Goal: Information Seeking & Learning: Learn about a topic

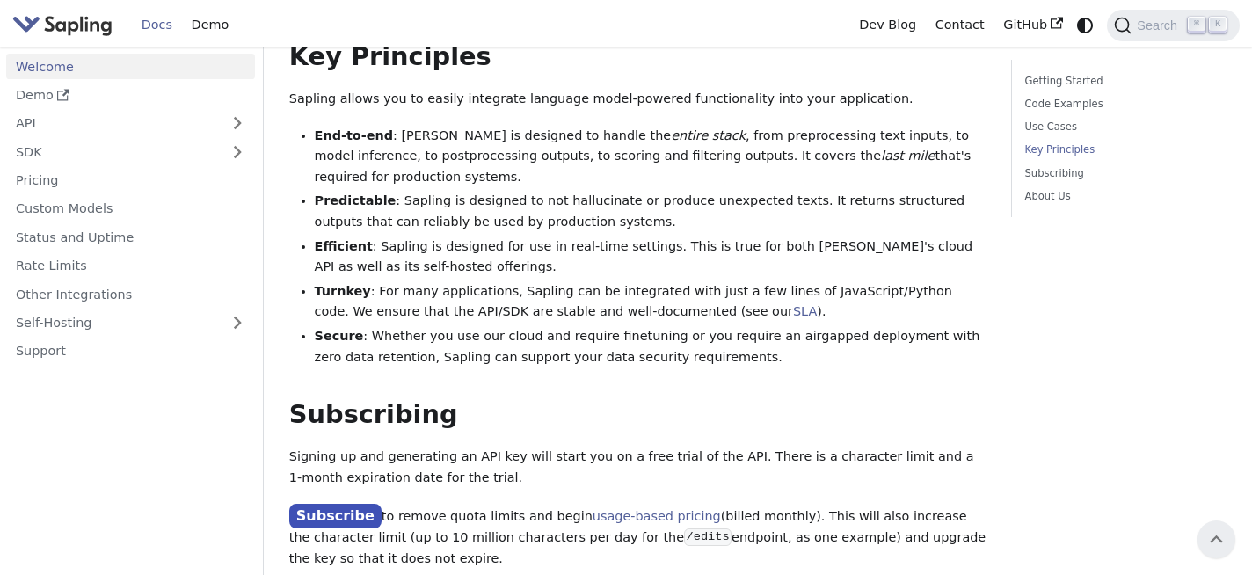
scroll to position [1141, 0]
click at [508, 147] on li "End-to-end : [PERSON_NAME] is designed to handle the entire stack , from prepro…" at bounding box center [651, 155] width 672 height 62
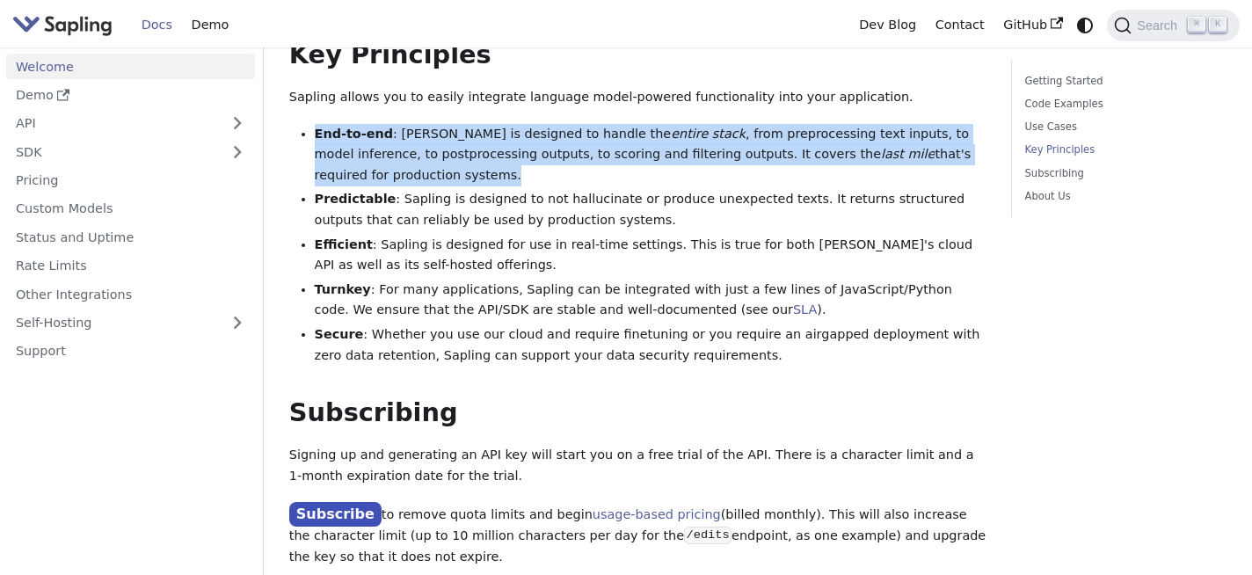
click at [508, 147] on li "End-to-end : [PERSON_NAME] is designed to handle the entire stack , from prepro…" at bounding box center [651, 155] width 672 height 62
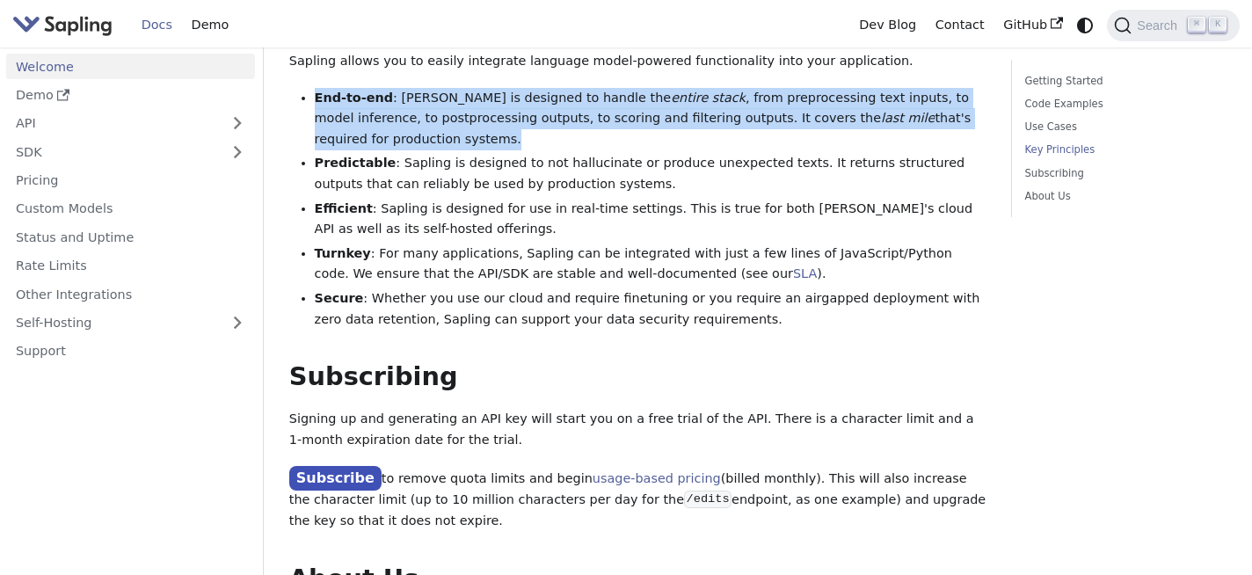
scroll to position [1185, 0]
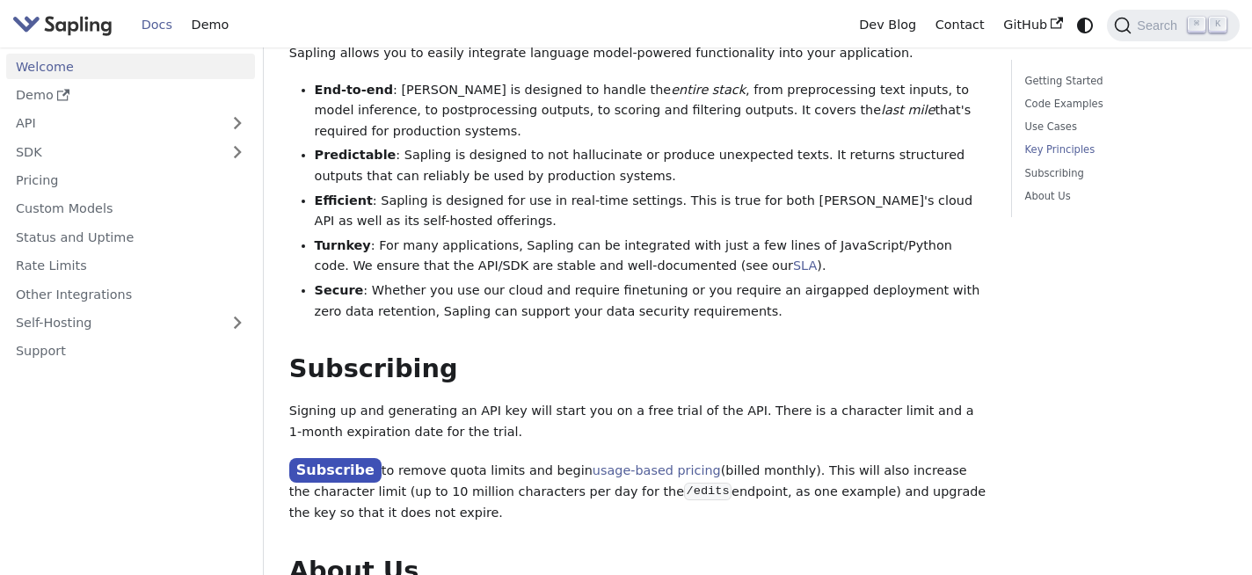
click at [502, 251] on li "Turnkey : For many applications, Sapling can be integrated with just a few line…" at bounding box center [651, 257] width 672 height 42
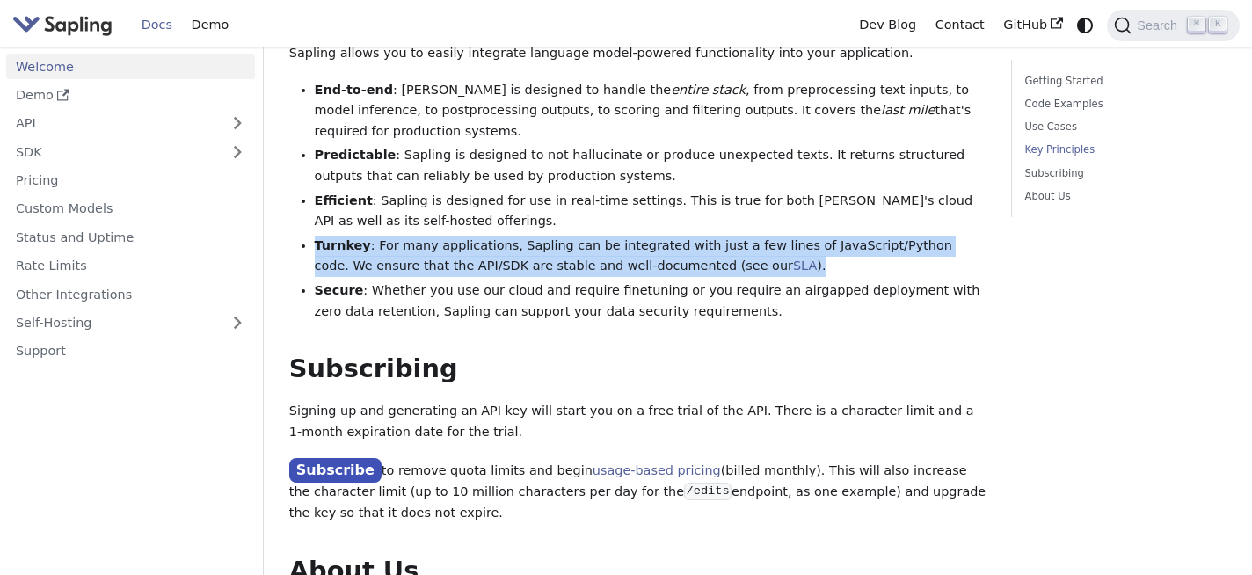
click at [502, 251] on li "Turnkey : For many applications, Sapling can be integrated with just a few line…" at bounding box center [651, 257] width 672 height 42
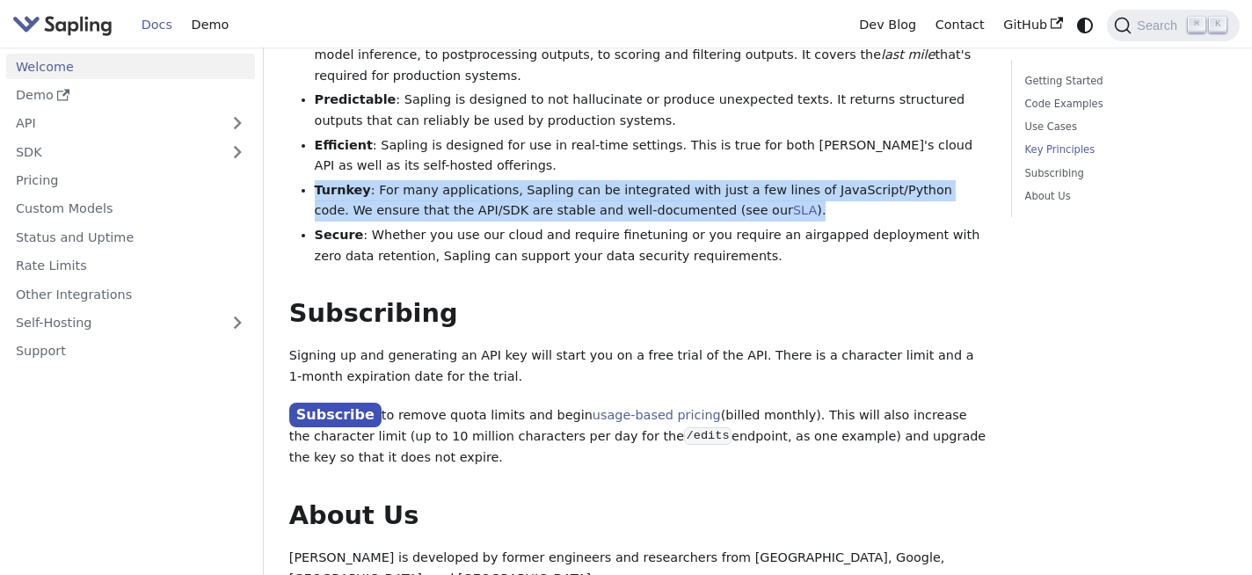
scroll to position [1242, 0]
click at [793, 202] on link "SLA" at bounding box center [805, 209] width 24 height 14
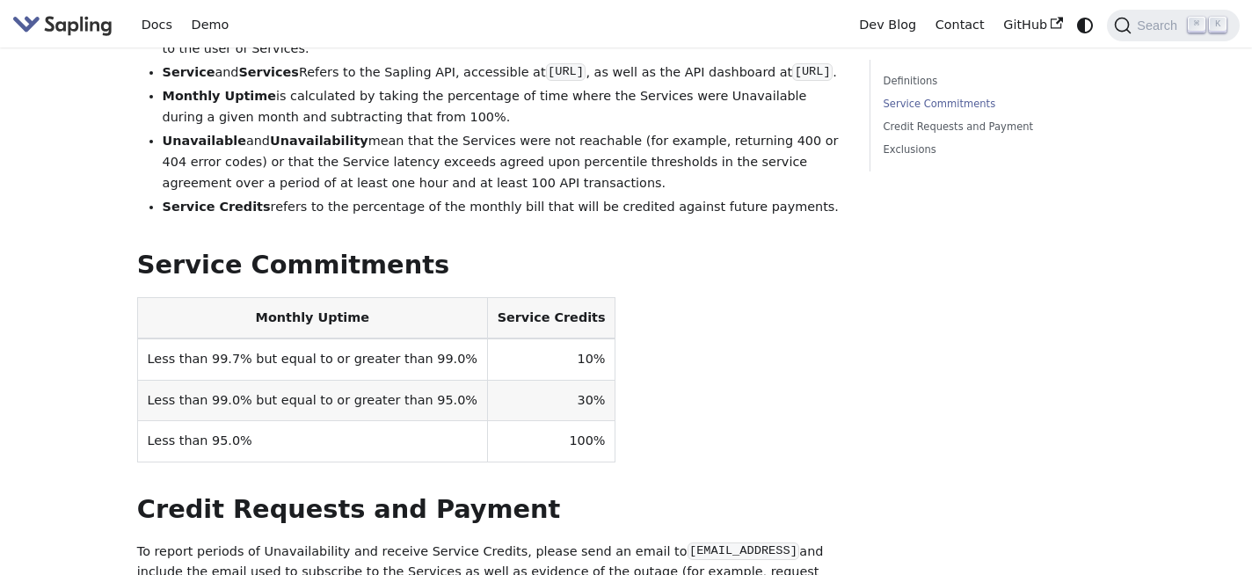
scroll to position [325, 0]
